Goal: Contribute content

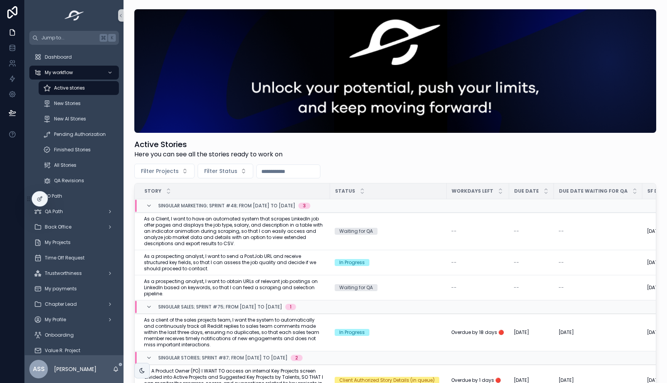
click at [240, 261] on span "As a prospecting analyst, I want to send a PostJob URL and receive structured k…" at bounding box center [234, 262] width 181 height 19
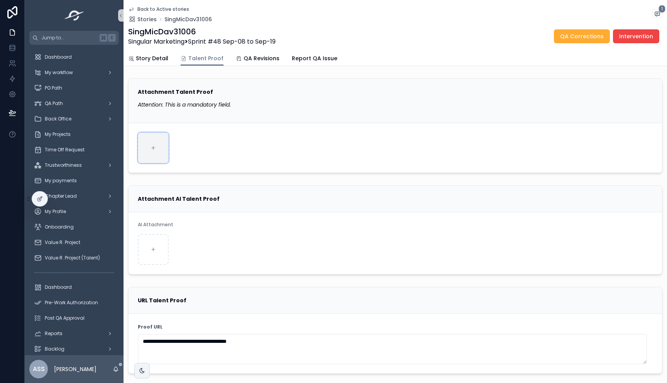
click at [164, 138] on div "scrollable content" at bounding box center [153, 147] width 31 height 31
click at [64, 78] on div "My workflow" at bounding box center [74, 72] width 80 height 12
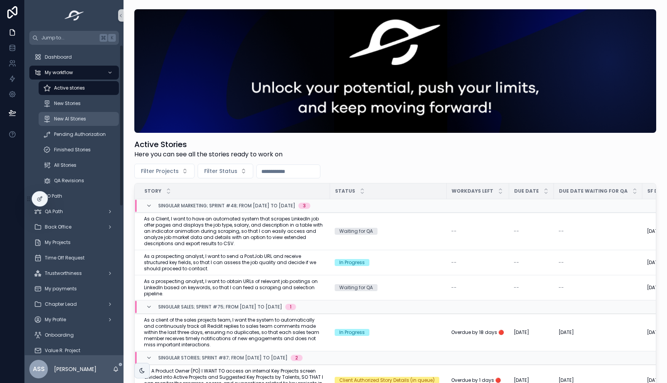
click at [88, 119] on div "New AI Stories" at bounding box center [78, 119] width 71 height 12
